Goal: Find specific page/section

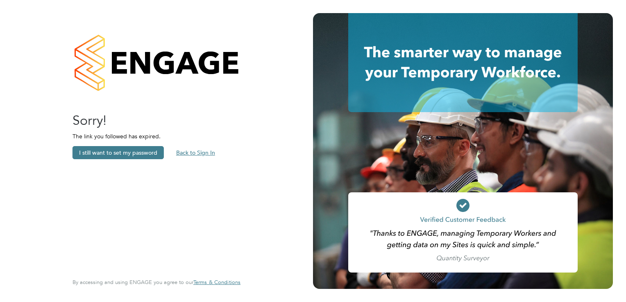
click at [198, 152] on button "Back to Sign In" at bounding box center [196, 152] width 52 height 13
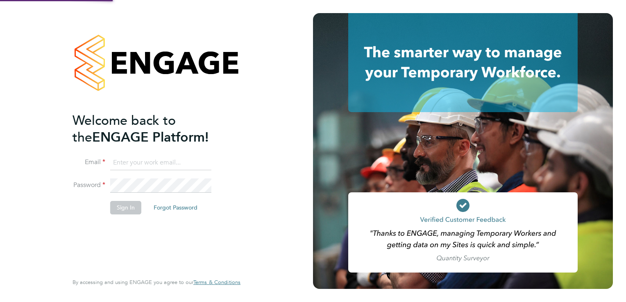
type input "sam.white@buildrec.com"
click at [125, 203] on button "Sign In" at bounding box center [125, 207] width 31 height 13
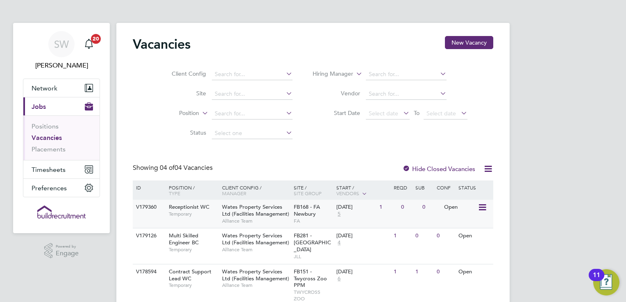
click at [272, 206] on span "Wates Property Services Ltd (Facilities Management)" at bounding box center [255, 211] width 67 height 14
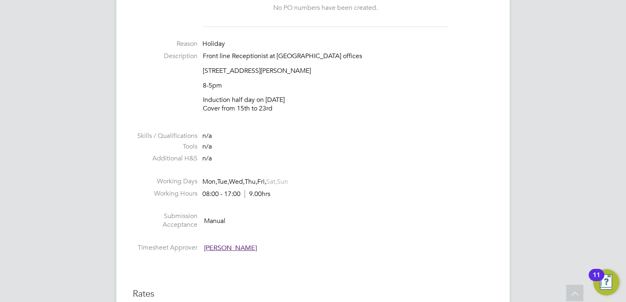
scroll to position [295, 0]
